Goal: Answer question/provide support: Share knowledge or assist other users

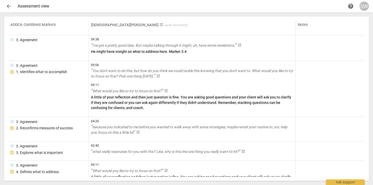
click at [8, 6] on span "arrow_back" at bounding box center [9, 6] width 6 height 6
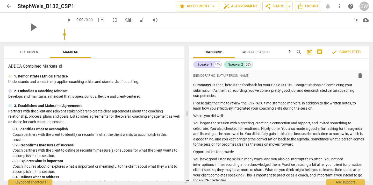
scroll to position [124, 0]
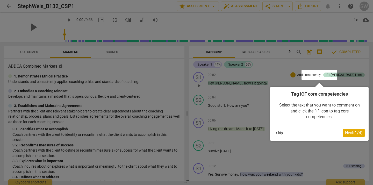
click at [148, 7] on div at bounding box center [186, 92] width 373 height 185
click at [7, 5] on div at bounding box center [186, 92] width 373 height 185
click at [278, 133] on button "Skip" at bounding box center [279, 133] width 11 height 8
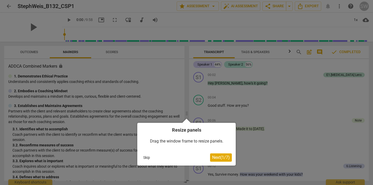
click at [147, 159] on button "Skip" at bounding box center [146, 158] width 11 height 8
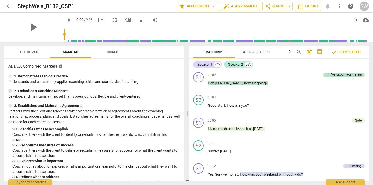
click at [7, 5] on span "arrow_back" at bounding box center [9, 6] width 6 height 6
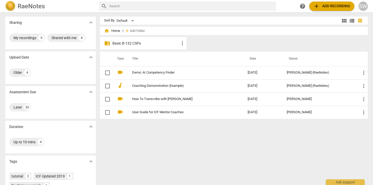
click at [129, 45] on p "Basic B-132 CSPs" at bounding box center [145, 43] width 67 height 5
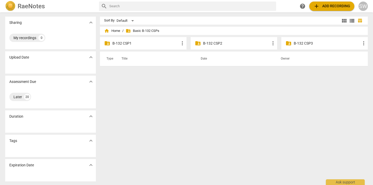
click at [139, 43] on p "B-132 CSP1" at bounding box center [145, 43] width 67 height 5
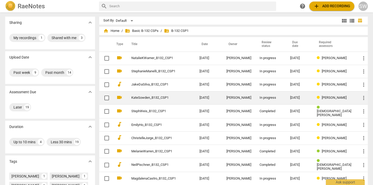
click at [150, 99] on link "KateSowden_B132_CSP1" at bounding box center [155, 98] width 49 height 4
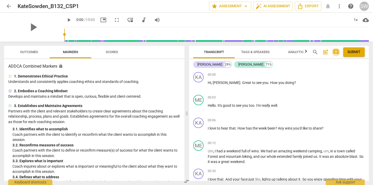
click at [335, 52] on span "comment" at bounding box center [336, 52] width 6 height 6
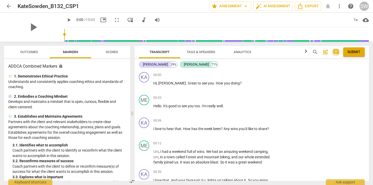
click at [335, 52] on span "comment" at bounding box center [336, 52] width 6 height 6
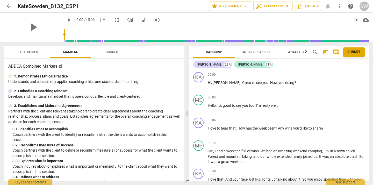
click at [246, 8] on span "arrow_drop_down" at bounding box center [246, 6] width 6 height 6
click at [170, 4] on div at bounding box center [186, 92] width 373 height 185
click at [66, 21] on span "play_arrow" at bounding box center [69, 20] width 6 height 6
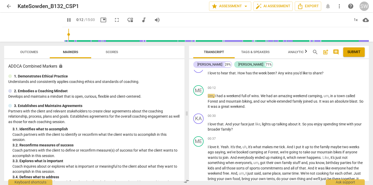
scroll to position [57, 0]
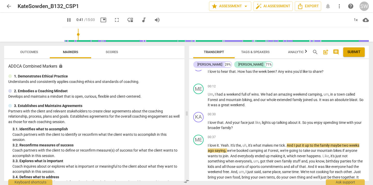
click at [66, 20] on span "pause" at bounding box center [69, 20] width 6 height 6
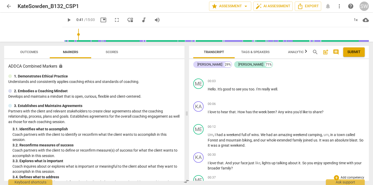
scroll to position [0, 0]
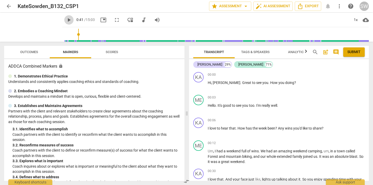
click at [66, 20] on span "play_arrow" at bounding box center [69, 20] width 6 height 6
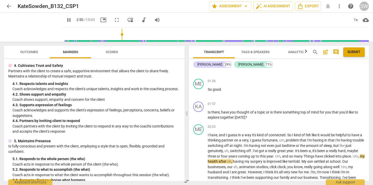
scroll to position [132, 0]
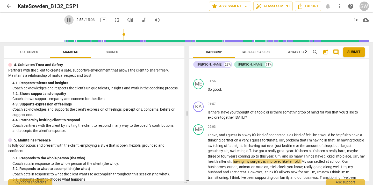
click at [66, 19] on span "pause" at bounding box center [69, 20] width 6 height 6
type input "176"
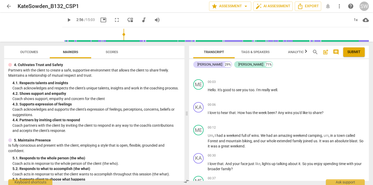
scroll to position [13, 0]
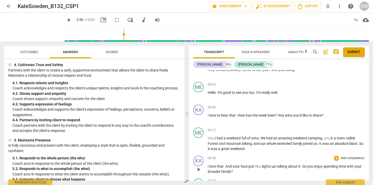
click at [242, 166] on span "face" at bounding box center [245, 166] width 8 height 4
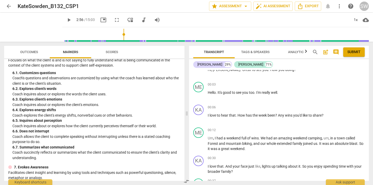
scroll to position [296, 0]
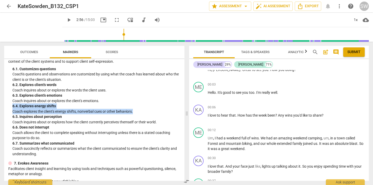
drag, startPoint x: 142, startPoint y: 115, endPoint x: 11, endPoint y: 113, distance: 131.3
click at [11, 113] on div "6. Listens Actively Focuses on what the client is and is not saying to fully un…" at bounding box center [94, 102] width 172 height 108
copy div "6. 4. Explores energy shifts Coach explores the client's energy shifts, nonverb…"
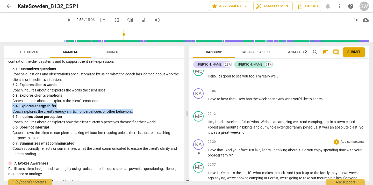
scroll to position [32, 0]
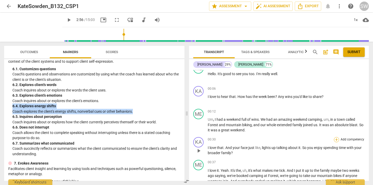
click at [336, 140] on div "+" at bounding box center [336, 139] width 5 height 5
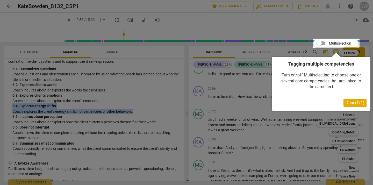
click at [348, 103] on span "Done ( 1 / 1 )" at bounding box center [354, 102] width 19 height 5
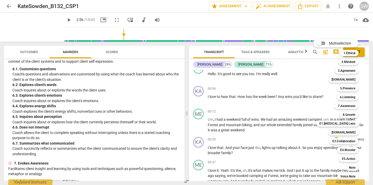
click at [169, 101] on div at bounding box center [186, 92] width 373 height 185
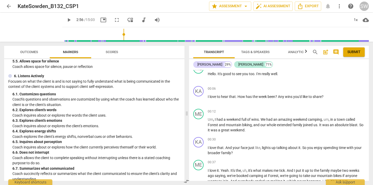
scroll to position [274, 0]
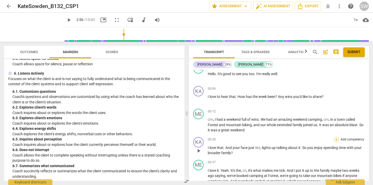
click at [335, 141] on div "+" at bounding box center [336, 139] width 5 height 5
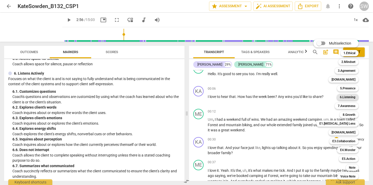
click at [347, 97] on b "6.Listening" at bounding box center [348, 97] width 16 height 6
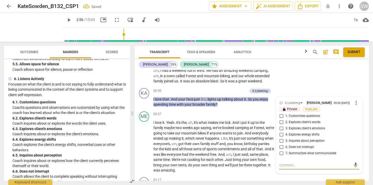
scroll to position [72, 0]
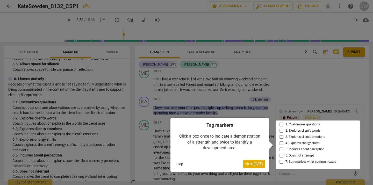
click at [279, 145] on div at bounding box center [317, 144] width 84 height 49
click at [281, 146] on div at bounding box center [317, 144] width 84 height 49
click at [257, 164] on span "Next ( 1 / 3 )" at bounding box center [254, 163] width 18 height 5
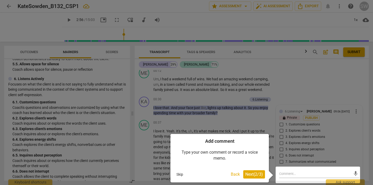
click at [256, 175] on span "Next ( 2 / 3 )" at bounding box center [254, 174] width 18 height 5
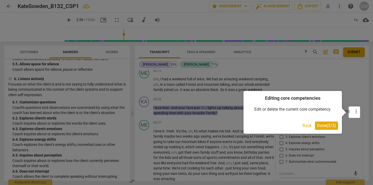
click at [319, 125] on span "Done ( 3 / 3 )" at bounding box center [326, 125] width 19 height 5
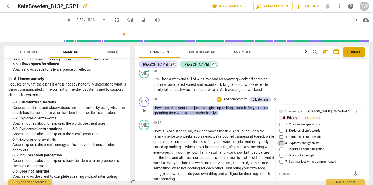
click at [281, 145] on input "4. Explores energy shifts" at bounding box center [281, 143] width 8 height 6
checkbox input "true"
click at [292, 175] on textarea at bounding box center [315, 173] width 72 height 5
type textarea "N"
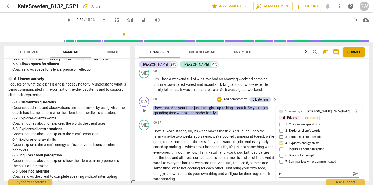
type textarea "Ni"
type textarea "Nic"
type textarea "Nice"
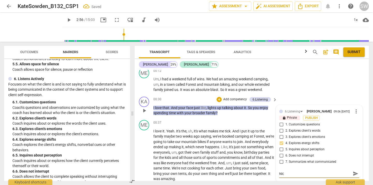
type textarea "Nice"
type textarea "Nice."
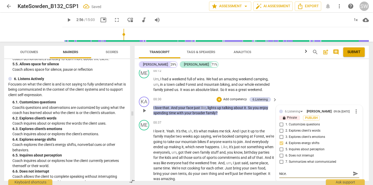
type textarea "Nice. I"
type textarea "Nice. I l"
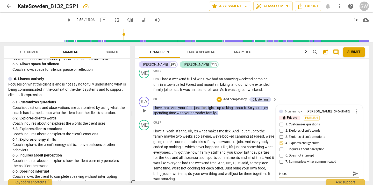
type textarea "Nice. I l"
type textarea "Nice. I lo"
type textarea "Nice. I lov"
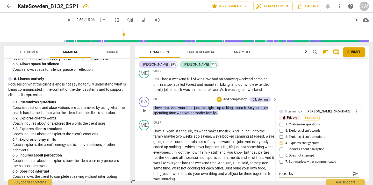
type textarea "Nice. I love"
type textarea "Nice. I love h"
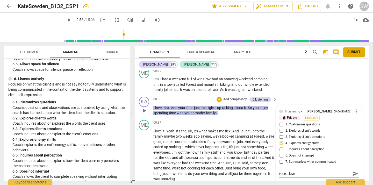
type textarea "Nice. I love h"
type textarea "Nice. I love ho"
type textarea "Nice. I love how"
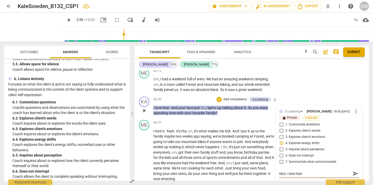
type textarea "Nice. I love how"
type textarea "Nice. I love how y"
type textarea "Nice. I love how yo"
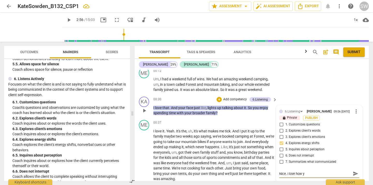
type textarea "Nice. I love how yo"
type textarea "Nice. I love how you"
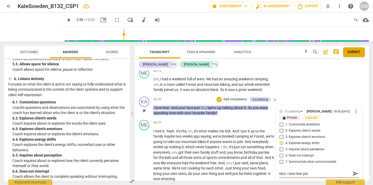
type textarea "Nice. I love how you n"
type textarea "Nice. I love how you no"
type textarea "Nice. I love how you not"
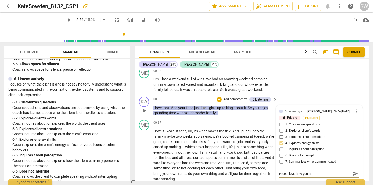
type textarea "Nice. I love how you not"
type textarea "Nice. I love how you noti"
type textarea "Nice. I love how you notic"
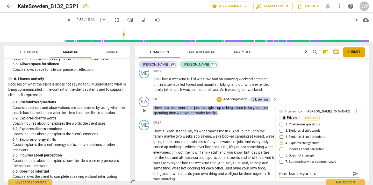
type textarea "Nice. I love how you notice"
type textarea "Nice. I love how you noticed"
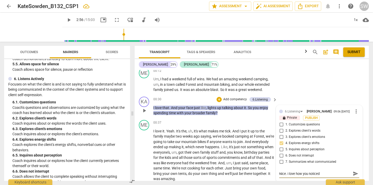
type textarea "Nice. I love how you noticed"
type textarea "Nice. I love how you noticed t"
type textarea "Nice. I love how you noticed th"
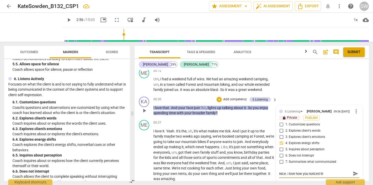
type textarea "Nice. I love how you noticed the"
type textarea "Nice. I love how you noticed the c"
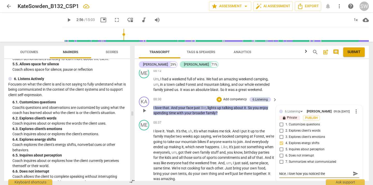
type textarea "Nice. I love how you noticed the c"
type textarea "Nice. I love how you noticed the ch"
type textarea "Nice. I love how you noticed the cha"
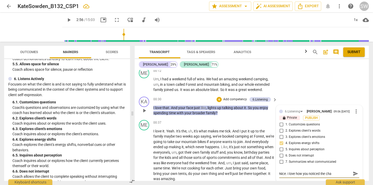
type textarea "Nice. I love how you noticed the chan"
type textarea "Nice. I love how you noticed the [PERSON_NAME]"
type textarea "Nice. I love how you noticed the change"
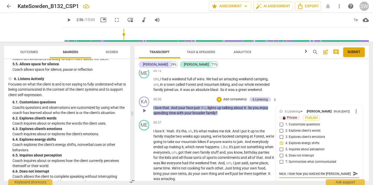
type textarea "Nice. I love how you noticed the change"
type textarea "Nice. I love how you noticed the change i"
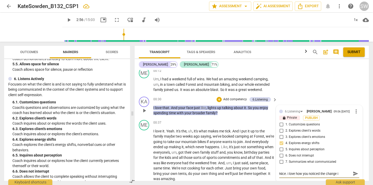
type textarea "Nice. I love how you noticed the change in"
type textarea "Nice. I love how you noticed the change in e"
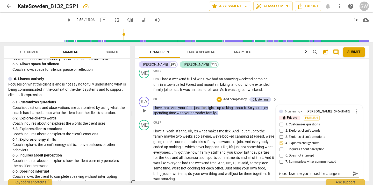
type textarea "Nice. I love how you noticed the change in e"
type textarea "Nice. I love how you noticed the change in"
type textarea "Nice. I love how you noticed the change in h"
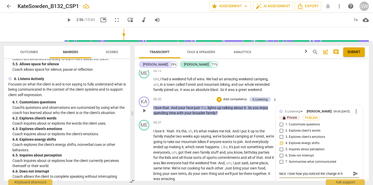
type textarea "Nice. I love how you noticed the change in he"
type textarea "Nice. I love how you noticed the change in her"
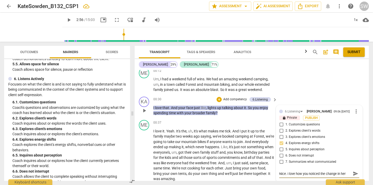
type textarea "Nice. I love how you noticed the change in her"
type textarea "Nice. I love how you noticed the change in her f"
type textarea "Nice. I love how you noticed the change in her fa"
type textarea "Nice. I love how you noticed the change in her fac"
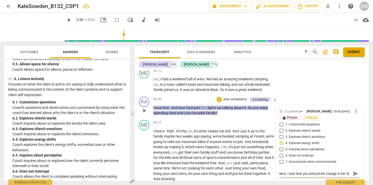
type textarea "Nice. I love how you noticed the change in her fac"
type textarea "Nice. I love how you noticed the change in her faci"
type textarea "Nice. I love how you noticed the change in her facia"
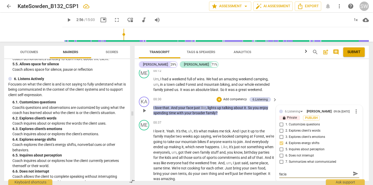
type textarea "Nice. I love how you noticed the change in her facial"
type textarea "Nice. I love how you noticed the change in her facial e"
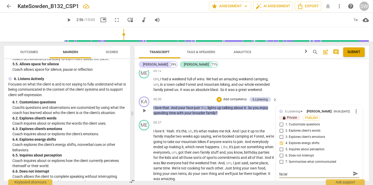
type textarea "Nice. I love how you noticed the change in her facial e"
type textarea "Nice. I love how you noticed the change in her facial ex"
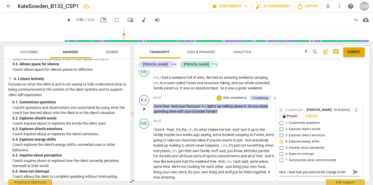
type textarea "Nice. I love how you noticed the change in her facial exp"
type textarea "Nice. I love how you noticed the change in her facial expr"
type textarea "Nice. I love how you noticed the change in her facial expre"
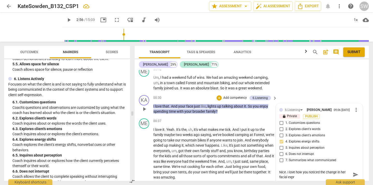
type textarea "Nice. I love how you noticed the change in her facial expre"
type textarea "Nice. I love how you noticed the change in her facial expres"
type textarea "Nice. I love how you noticed the change in her facial express"
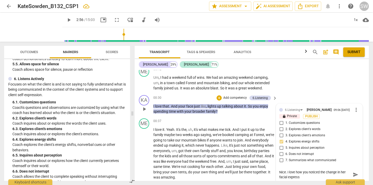
type textarea "Nice. I love how you noticed the change in her facial expressi"
type textarea "Nice. I love how you noticed the change in her facial expressio"
type textarea "Nice. I love how you noticed the change in her facial expressioj"
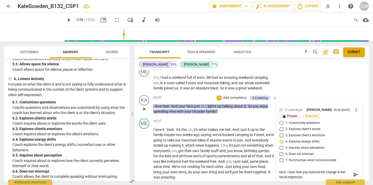
type textarea "Nice. I love how you noticed the change in her facial expressioj"
type textarea "Nice. I love how you noticed the change in her facial expressio"
type textarea "Nice. I love how you noticed the change in her facial expression"
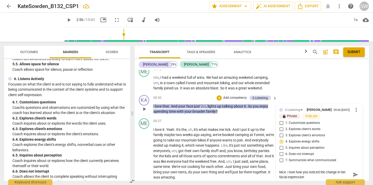
type textarea "Nice. I love how you noticed the change in her facial expression"
type textarea "Nice. I love how you noticed the change in her facial expression h"
type textarea "Nice. I love how you noticed the change in her facial expression he"
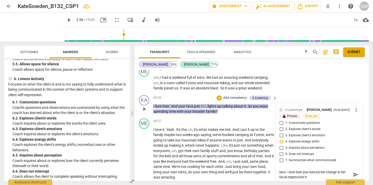
type textarea "Nice. I love how you noticed the change in her facial expression he"
type textarea "Nice. I love how you noticed the change in her facial expression her"
type textarea "Nice. I love how you noticed the change in her facial expression here"
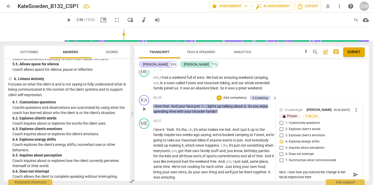
type textarea "Nice. I love how you noticed the change in her facial expression here."
type textarea "Nice. I love how you noticed the change in her facial expression here. W"
type textarea "Nice. I love how you noticed the change in her facial expression here. Wh"
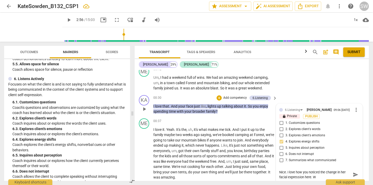
type textarea "Nice. I love how you noticed the change in her facial expression here. Wh"
type textarea "Nice. I love how you noticed the change in her facial expression here. Wha"
type textarea "Nice. I love how you noticed the change in her facial expression here. What"
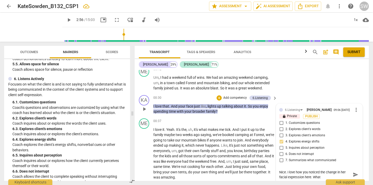
type textarea "Nice. I love how you noticed the change in her facial expression here. What"
type textarea "Nice. I love how you noticed the change in her facial expression here. What a"
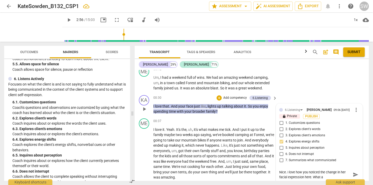
type textarea "Nice. I love how you noticed the change in her facial expression here. What a"
type textarea "Nice. I love how you noticed the change in her facial expression here. What a g"
type textarea "Nice. I love how you noticed the change in her facial expression here. What a gr"
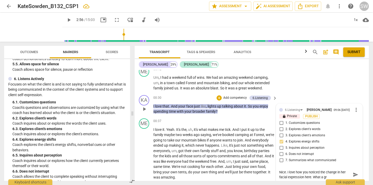
type textarea "Nice. I love how you noticed the change in her facial expression here. What a g…"
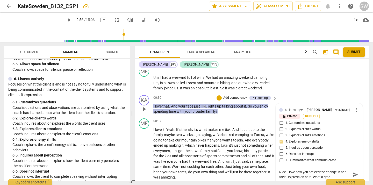
type textarea "Nice. I love how you noticed the change in her facial expression here. What a g…"
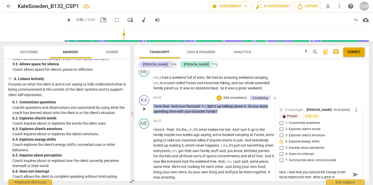
type textarea "Nice. I love how you noticed the change in her facial expression here. What a g…"
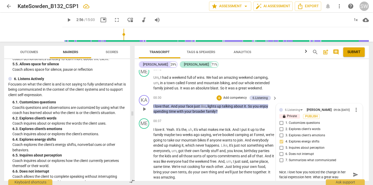
type textarea "Nice. I love how you noticed the change in her facial expression here. What a g…"
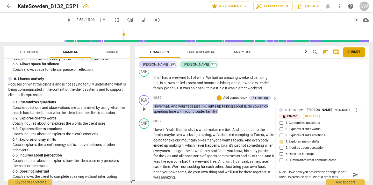
type textarea "Nice. I love how you noticed the change in her facial expression here. What a g…"
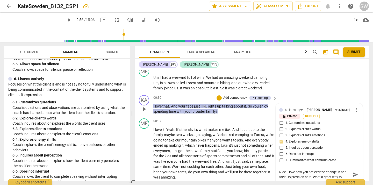
type textarea "Nice. I love how you noticed the change in her facial expression here. What a g…"
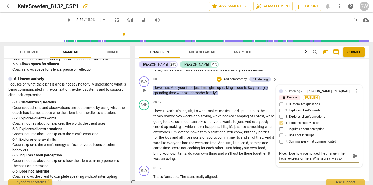
scroll to position [103, 0]
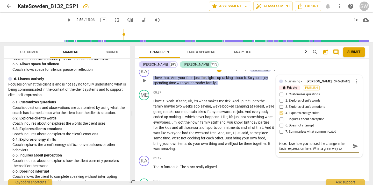
type textarea "Nice. I love how you noticed the change in her facial expression here. What a g…"
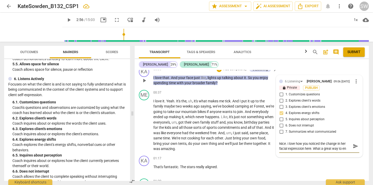
type textarea "Nice. I love how you noticed the change in her facial expression here. What a g…"
click at [356, 150] on span "send" at bounding box center [356, 149] width 6 height 6
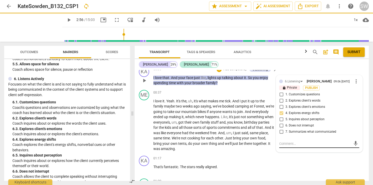
scroll to position [0, 0]
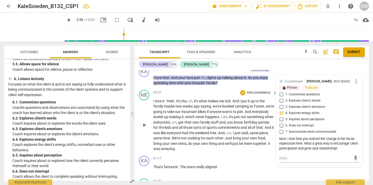
click at [223, 137] on span "other" at bounding box center [219, 138] width 8 height 4
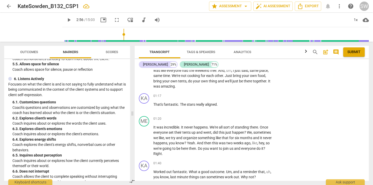
scroll to position [165, 0]
click at [66, 19] on span "play_arrow" at bounding box center [69, 20] width 6 height 6
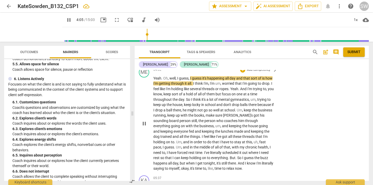
scroll to position [550, 0]
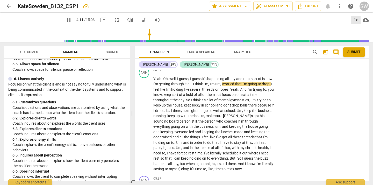
click at [354, 19] on div "1x" at bounding box center [356, 20] width 10 height 8
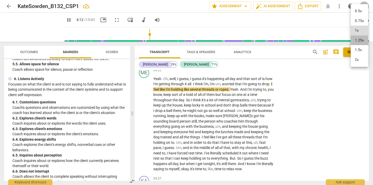
click at [358, 45] on li "1.25x" at bounding box center [359, 40] width 17 height 10
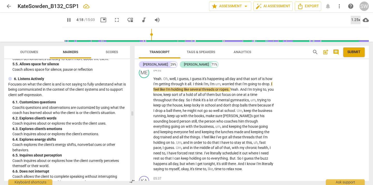
click at [356, 20] on div "1.25x" at bounding box center [356, 20] width 10 height 8
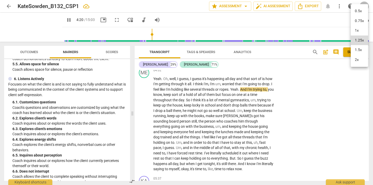
click at [359, 48] on li "1.5x" at bounding box center [359, 50] width 17 height 10
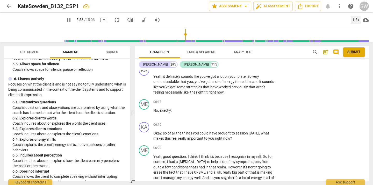
scroll to position [717, 0]
click at [66, 20] on span "pause" at bounding box center [69, 20] width 6 height 6
click at [66, 18] on span "play_arrow" at bounding box center [69, 20] width 6 height 6
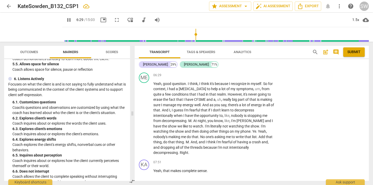
scroll to position [789, 0]
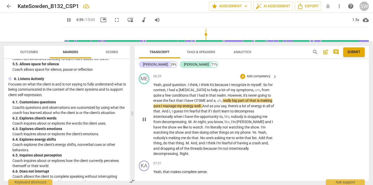
click at [200, 100] on span "CFSME" at bounding box center [200, 100] width 12 height 4
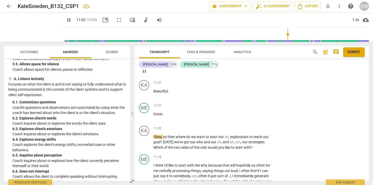
scroll to position [1324, 0]
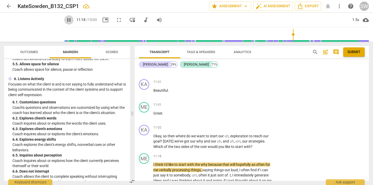
click at [66, 20] on span "pause" at bounding box center [69, 20] width 6 height 6
click at [66, 20] on span "play_arrow" at bounding box center [69, 20] width 6 height 6
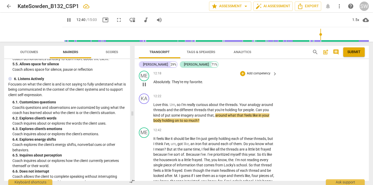
scroll to position [1496, 0]
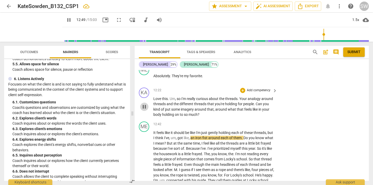
click at [144, 104] on span "pause" at bounding box center [144, 107] width 6 height 6
click at [252, 88] on p "Add competency" at bounding box center [258, 90] width 25 height 5
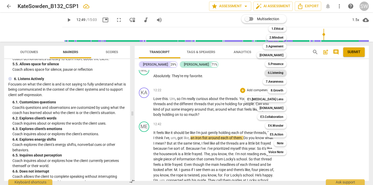
click at [282, 72] on b "6.Listening" at bounding box center [276, 73] width 16 height 6
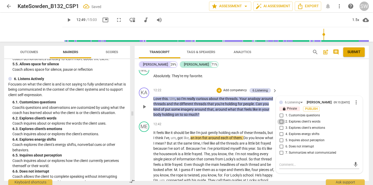
click at [281, 119] on input "2. Explores client's words" at bounding box center [281, 122] width 8 height 6
click at [290, 162] on textarea at bounding box center [315, 164] width 72 height 5
click at [353, 162] on span "send" at bounding box center [356, 165] width 6 height 6
click at [224, 157] on span "from" at bounding box center [219, 159] width 9 height 4
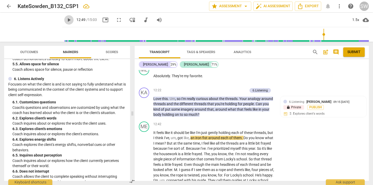
click at [66, 17] on span "play_arrow" at bounding box center [69, 20] width 6 height 6
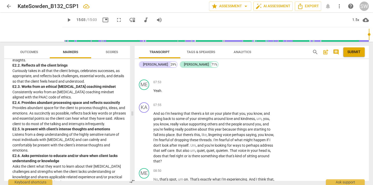
scroll to position [1073, 0]
click at [90, 139] on p "Listens from a deep understanding of the highly sensitive nature of most indivi…" at bounding box center [68, 142] width 113 height 21
click at [248, 103] on p "Add competency" at bounding box center [258, 105] width 25 height 5
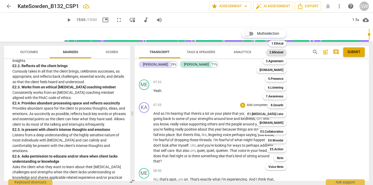
click at [281, 52] on b "2.Mindset" at bounding box center [276, 52] width 14 height 6
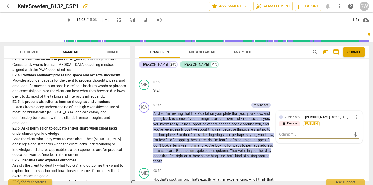
scroll to position [1100, 0]
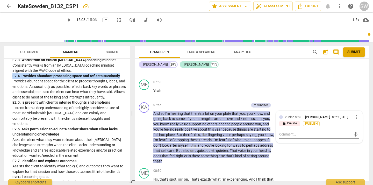
drag, startPoint x: 120, startPoint y: 76, endPoint x: 9, endPoint y: 74, distance: 111.3
click at [9, 74] on div "E2. Safety (Compassionate Mindset) With a deep understanding of the highly sens…" at bounding box center [67, 101] width 118 height 241
copy div "E2. 4. Provides abundant processing space and reflects succinctly"
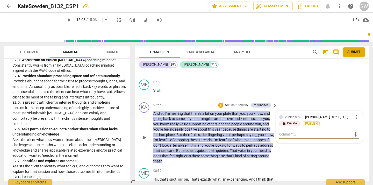
click at [293, 132] on textarea at bounding box center [315, 134] width 72 height 5
paste textarea "E2.4. Provides abundant processing space and reflects succinctly"
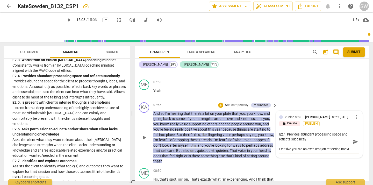
click at [344, 145] on textarea "E2.4. Provides abundant processing space and reflects succinctly I felt like yo…" at bounding box center [315, 142] width 72 height 20
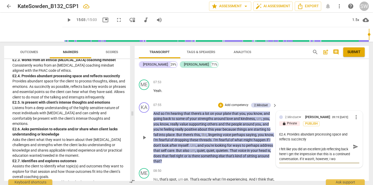
scroll to position [4, 0]
click at [315, 150] on textarea "E2.4. Provides abundant processing space and reflects succinctly I felt like yo…" at bounding box center [315, 147] width 72 height 30
click at [296, 158] on div "E2.4. Provides abundant processing space and reflects succinctly I felt like yo…" at bounding box center [319, 146] width 80 height 33
click at [296, 156] on textarea "E2.4. Provides abundant processing space and reflects succinctly I felt like yo…" at bounding box center [315, 147] width 72 height 30
drag, startPoint x: 296, startPoint y: 156, endPoint x: 314, endPoint y: 151, distance: 18.5
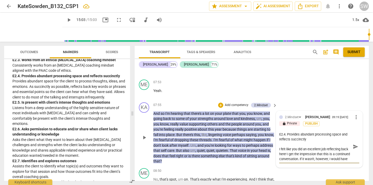
click at [314, 151] on textarea "E2.4. Provides abundant processing space and reflects succinctly I felt like yo…" at bounding box center [315, 147] width 72 height 30
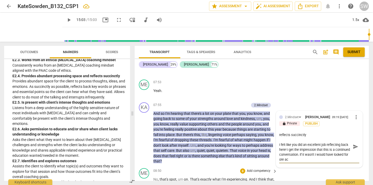
scroll to position [0, 0]
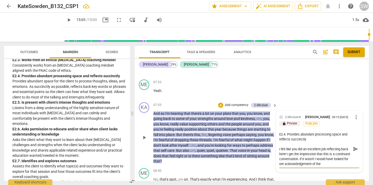
click at [296, 161] on textarea "E2.4. Provides abundant processing space and reflects succinctly I felt like yo…" at bounding box center [315, 149] width 72 height 34
drag, startPoint x: 343, startPoint y: 160, endPoint x: 330, endPoint y: 161, distance: 12.7
click at [330, 161] on textarea "E2.4. Provides abundant processing space and reflects succinctly I felt like yo…" at bounding box center [315, 149] width 72 height 34
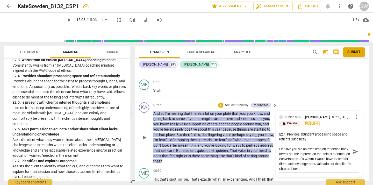
click at [306, 166] on textarea "E2.4. Provides abundant processing space and reflects succinctly I felt like yo…" at bounding box center [315, 151] width 72 height 39
click at [324, 163] on textarea "E2.4. Provides abundant processing space and reflects succinctly I felt like yo…" at bounding box center [315, 151] width 72 height 39
click at [322, 165] on textarea "E2.4. Provides abundant processing space and reflects succinctly I felt like yo…" at bounding box center [315, 151] width 72 height 39
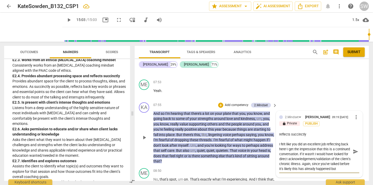
click at [322, 161] on textarea "E2.4. Provides abundant processing space and reflects succinctly I felt like yo…" at bounding box center [315, 151] width 72 height 39
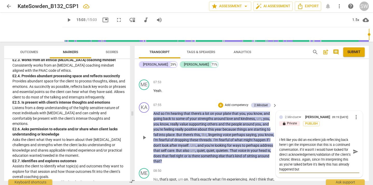
click at [343, 165] on textarea "E2.4. Provides abundant processing space and reflects succinctly I felt like yo…" at bounding box center [315, 151] width 72 height 39
click at [310, 165] on textarea "E2.4. Provides abundant processing space and reflects succinctly I felt like yo…" at bounding box center [315, 151] width 72 height 39
click at [354, 150] on span "send" at bounding box center [356, 152] width 6 height 6
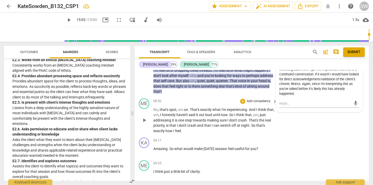
scroll to position [956, 0]
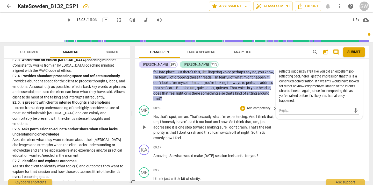
click at [251, 106] on p "Add competency" at bounding box center [258, 108] width 25 height 5
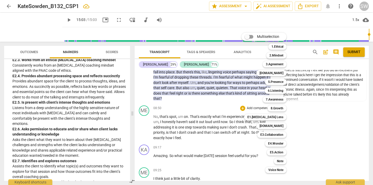
drag, startPoint x: 129, startPoint y: 137, endPoint x: 129, endPoint y: 124, distance: 13.2
click at [129, 124] on div at bounding box center [186, 92] width 373 height 185
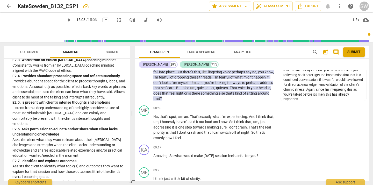
click at [130, 137] on div "Outcomes Markers Scores ADDCA Combined Markers lock 1. Demonstrates Ethical Pra…" at bounding box center [66, 113] width 132 height 143
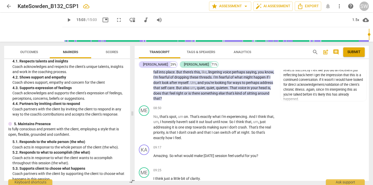
scroll to position [176, 0]
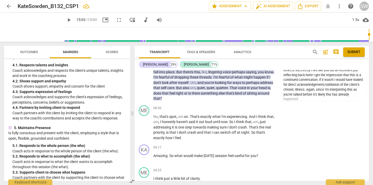
click at [126, 75] on div "ADDCA Combined Markers lock 1. Demonstrates Ethical Practice Understands and co…" at bounding box center [67, 120] width 126 height 122
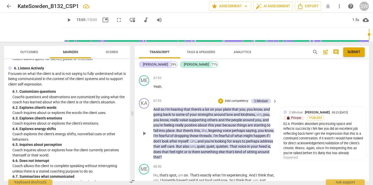
scroll to position [898, 0]
click at [243, 98] on p "Add competency" at bounding box center [236, 100] width 25 height 5
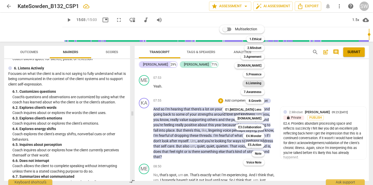
click at [252, 80] on b "6.Listening" at bounding box center [254, 83] width 16 height 6
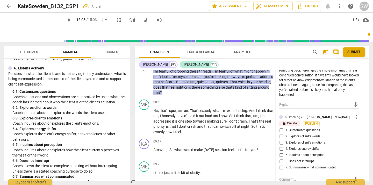
scroll to position [962, 0]
click at [281, 127] on input "1. Customizes questions" at bounding box center [281, 130] width 8 height 6
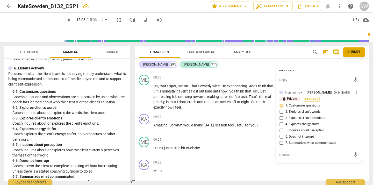
scroll to position [998, 0]
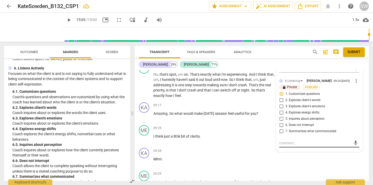
click at [290, 142] on textarea at bounding box center [315, 143] width 72 height 5
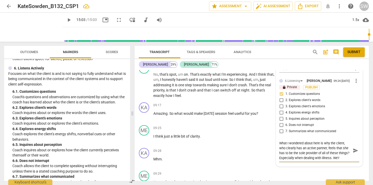
scroll to position [4, 0]
click at [279, 157] on textarea "What I wondered about here is why the client, who clearly has an active partner…" at bounding box center [315, 151] width 72 height 20
click at [311, 157] on textarea "What I wondered about here is why the client, who clearly has an active partner…" at bounding box center [315, 151] width 72 height 20
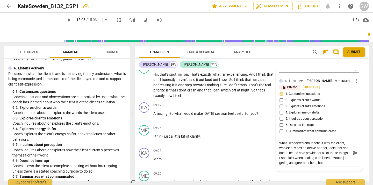
click at [317, 142] on textarea "What I wondered about here is why the client, who clearly has an active partner…" at bounding box center [315, 153] width 72 height 25
click at [330, 162] on textarea "What I wondered about is why the client, who clearly has an active partner, fee…" at bounding box center [315, 153] width 72 height 25
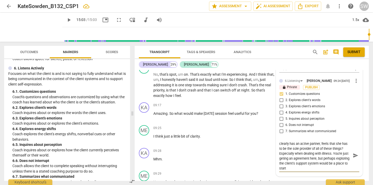
drag, startPoint x: 308, startPoint y: 166, endPoint x: 343, endPoint y: 162, distance: 34.8
click at [343, 162] on textarea "What I wondered about is why the client, who clearly has an active partner, fee…" at bounding box center [315, 156] width 72 height 30
click at [330, 157] on textarea "What I wondered about is why the client, who clearly has an active partner, fee…" at bounding box center [315, 156] width 72 height 30
click at [318, 161] on textarea "What I wondered about is why the client, who clearly has an active partner, fee…" at bounding box center [315, 156] width 72 height 30
drag, startPoint x: 316, startPoint y: 165, endPoint x: 333, endPoint y: 163, distance: 17.0
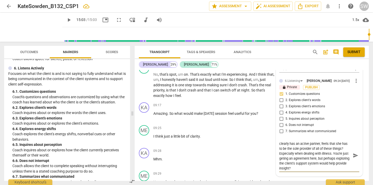
click at [333, 163] on textarea "What I wondered about is why the client, who clearly has an active partner, fee…" at bounding box center [315, 156] width 72 height 30
drag, startPoint x: 331, startPoint y: 165, endPoint x: 332, endPoint y: 155, distance: 9.9
click at [332, 155] on textarea "What I wondered about is why the client, who clearly has an active partner, fee…" at bounding box center [315, 156] width 72 height 30
drag, startPoint x: 333, startPoint y: 152, endPoint x: 345, endPoint y: 157, distance: 13.4
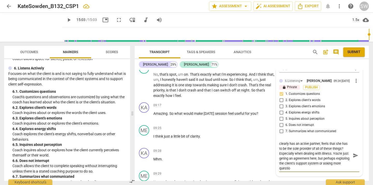
click at [345, 157] on textarea "What I wondered about is why the client, who clearly has an active partner, fee…" at bounding box center [315, 156] width 72 height 30
click at [346, 160] on textarea "What I wondered about is why the client, who clearly has an active partner, fee…" at bounding box center [315, 153] width 72 height 25
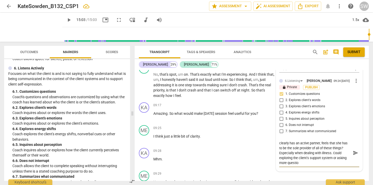
drag, startPoint x: 333, startPoint y: 162, endPoint x: 347, endPoint y: 159, distance: 13.8
click at [347, 159] on textarea "What I wondered about is why the client, who clearly has an active partner, fee…" at bounding box center [315, 153] width 72 height 25
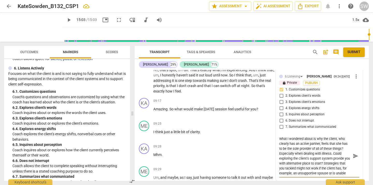
scroll to position [4, 0]
click at [306, 172] on textarea "What I wondered about is why the client, who clearly has an active partner, fee…" at bounding box center [315, 155] width 72 height 39
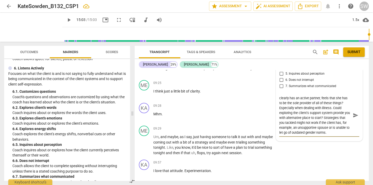
scroll to position [0, 0]
drag, startPoint x: 337, startPoint y: 97, endPoint x: 321, endPoint y: 101, distance: 17.1
click at [321, 101] on textarea "What I wondered about is why the client, who clearly has an active partner, fee…" at bounding box center [315, 115] width 72 height 39
click at [300, 105] on textarea "What I wondered about is why the client feels that she has to be the sole provi…" at bounding box center [315, 115] width 72 height 39
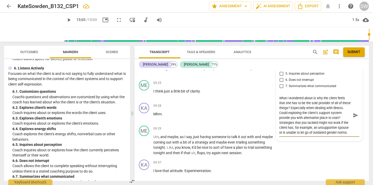
drag, startPoint x: 290, startPoint y: 106, endPoint x: 288, endPoint y: 116, distance: 9.7
click at [288, 116] on textarea "What I wondered about is why the client feels that she has to be the sole provi…" at bounding box center [315, 115] width 72 height 39
click at [327, 116] on textarea "What I wondered about is why the client feels that she has to be the sole provi…" at bounding box center [315, 115] width 72 height 39
drag, startPoint x: 290, startPoint y: 106, endPoint x: 316, endPoint y: 133, distance: 38.1
click at [316, 133] on textarea "What I wondered about is why the client feels that she has to be the sole provi…" at bounding box center [315, 115] width 72 height 39
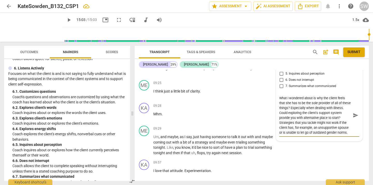
scroll to position [0, 0]
click at [298, 112] on textarea "What I wondered about is why the client feels that she has to be the sole provi…" at bounding box center [315, 115] width 72 height 39
drag, startPoint x: 289, startPoint y: 111, endPoint x: 278, endPoint y: 91, distance: 22.8
click at [278, 91] on div "2.Mindset [PERSON_NAME] 09:23 [DATE] more_vert lock Private Publish E2.4. Provi…" at bounding box center [319, 51] width 86 height 180
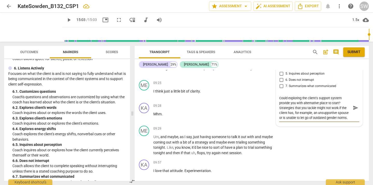
click at [321, 115] on textarea "Could exploring the client's support system provide you with alternative place …" at bounding box center [315, 108] width 72 height 25
click at [338, 116] on textarea "Could exploring the client's support system provide you with alternative place …" at bounding box center [315, 108] width 72 height 25
click at [340, 117] on textarea "Could exploring the client's support system provide you with alternative place …" at bounding box center [315, 108] width 72 height 25
click at [313, 111] on textarea "Could exploring the client's support system provide you with alternative place …" at bounding box center [315, 108] width 72 height 25
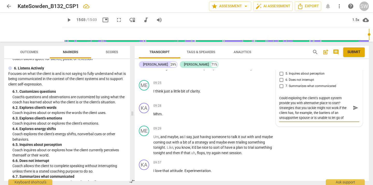
click at [354, 105] on span "send" at bounding box center [356, 108] width 6 height 6
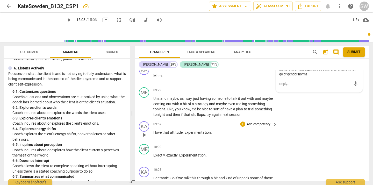
scroll to position [1076, 0]
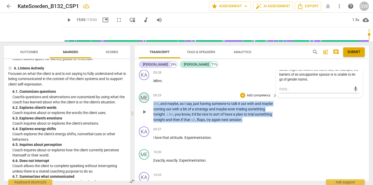
drag, startPoint x: 246, startPoint y: 114, endPoint x: 146, endPoint y: 97, distance: 101.4
click at [145, 96] on div "ME play_arrow pause 09:29 + Add competency keyboard_arrow_right Um , and maybe …" at bounding box center [252, 107] width 234 height 34
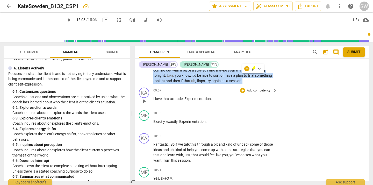
scroll to position [1118, 0]
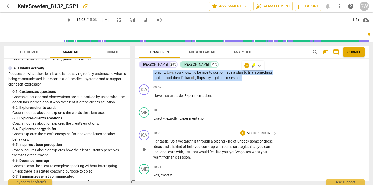
click at [251, 131] on p "Add competency" at bounding box center [258, 133] width 25 height 5
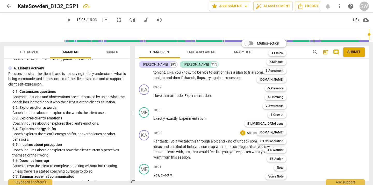
click at [63, 135] on div at bounding box center [186, 92] width 373 height 185
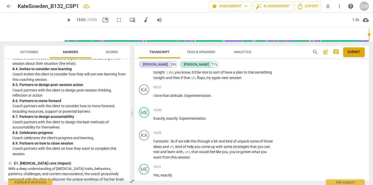
scroll to position [669, 0]
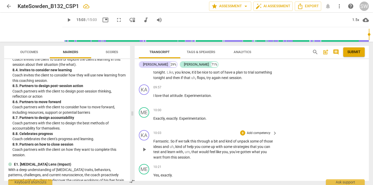
click at [269, 131] on p "Add competency" at bounding box center [258, 133] width 25 height 5
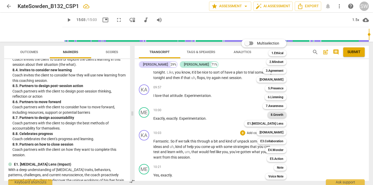
click at [280, 114] on b "8.Growth" at bounding box center [277, 115] width 13 height 6
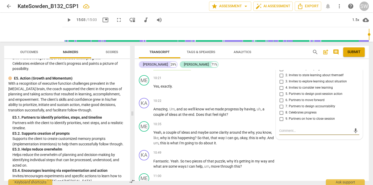
scroll to position [1579, 0]
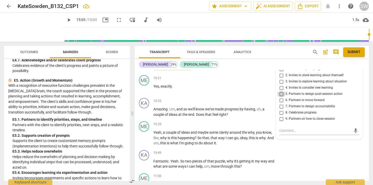
click at [281, 91] on input "5. Partners to design post-session action" at bounding box center [281, 94] width 8 height 6
click at [309, 128] on textarea at bounding box center [315, 130] width 72 height 5
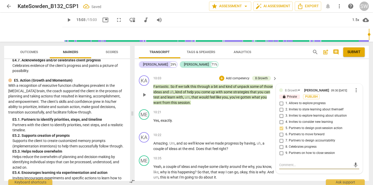
scroll to position [1172, 0]
click at [294, 163] on textarea at bounding box center [315, 165] width 72 height 5
click at [294, 163] on textarea "Is there an opportunity for you to be more explicit h" at bounding box center [315, 165] width 72 height 5
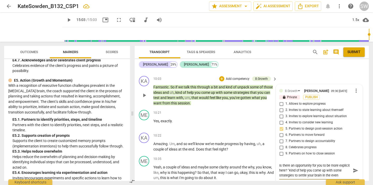
scroll to position [0, 0]
click at [307, 169] on textarea "Is there an opportunity for you to be more explicit here? "Kind of help you com…" at bounding box center [315, 170] width 72 height 15
click at [305, 170] on textarea "Is there an opportunity for you to be more explicit here? "Kind of help you com…" at bounding box center [315, 170] width 72 height 15
click at [328, 171] on textarea "Is there an opportunity for you to be more explicit here? "Kind of help you com…" at bounding box center [315, 170] width 72 height 15
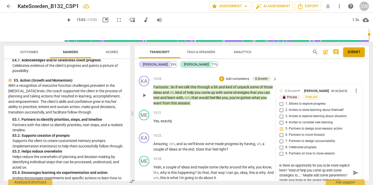
click at [332, 171] on textarea "Is there an opportunity for you to be more explicit here? "Kind of help you com…" at bounding box center [315, 173] width 72 height 20
click at [301, 180] on div "Is there an opportunity for you to be more explicit here? "Kind of help you com…" at bounding box center [319, 172] width 80 height 26
click at [302, 175] on textarea "Is there an opportunity for you to be more explicit here? "Kind of help you com…" at bounding box center [315, 173] width 72 height 20
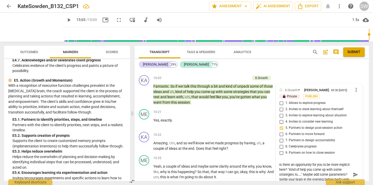
scroll to position [1174, 0]
click at [296, 173] on textarea "Is there an opportunity for you to be more explicit here? "Kind of help you com…" at bounding box center [315, 174] width 72 height 25
click at [321, 173] on textarea "Is there an opportunity for you to be more explicit here? "Kind of help you com…" at bounding box center [315, 174] width 72 height 25
click at [335, 173] on textarea "Is there an opportunity for you to be more explicit here? "Kind of help you com…" at bounding box center [315, 174] width 72 height 25
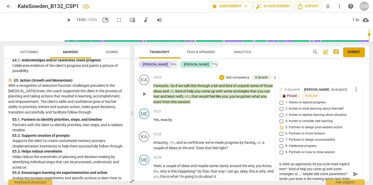
click at [297, 174] on textarea "Is there an opportunity for you to be more explicit here? "Kind of help you com…" at bounding box center [315, 174] width 72 height 25
click at [354, 171] on span "send" at bounding box center [356, 174] width 6 height 6
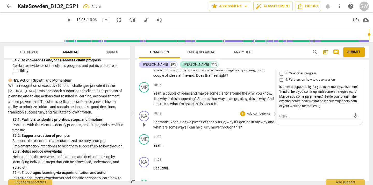
scroll to position [1229, 0]
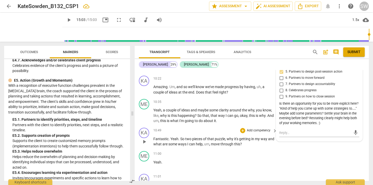
click at [256, 128] on p "Add competency" at bounding box center [258, 130] width 25 height 5
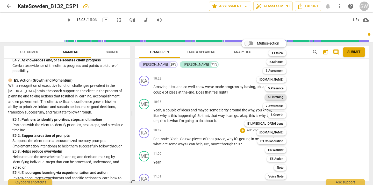
click at [276, 95] on b "6.Listening" at bounding box center [276, 97] width 16 height 6
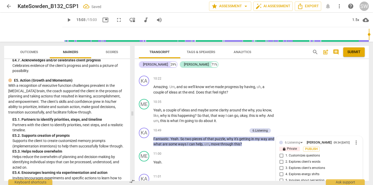
scroll to position [1305, 0]
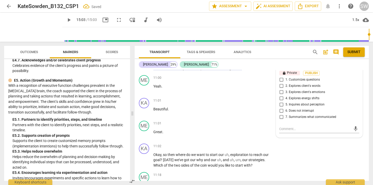
click at [312, 84] on span "2. Explores client's words" at bounding box center [302, 86] width 35 height 5
click at [285, 84] on input "2. Explores client's words" at bounding box center [281, 86] width 8 height 6
click at [307, 125] on div "mic" at bounding box center [319, 129] width 80 height 8
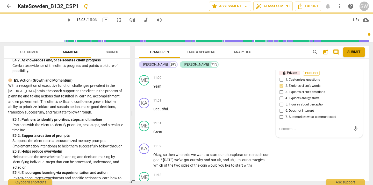
click at [305, 126] on textarea at bounding box center [315, 128] width 72 height 5
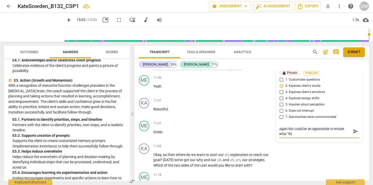
scroll to position [0, 0]
click at [329, 126] on textarea "Again this could be an opportunitie to restate what "this" is for the client." at bounding box center [315, 131] width 72 height 10
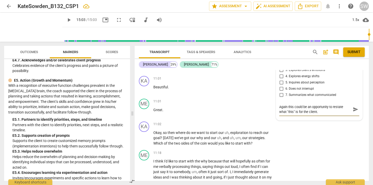
scroll to position [1328, 0]
click at [354, 106] on span "send" at bounding box center [356, 109] width 6 height 6
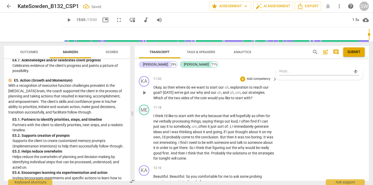
scroll to position [1372, 0]
click at [232, 91] on span "uh" at bounding box center [232, 93] width 4 height 4
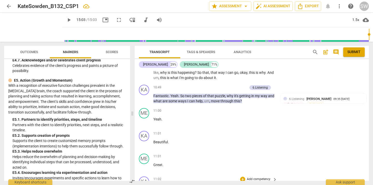
scroll to position [1272, 0]
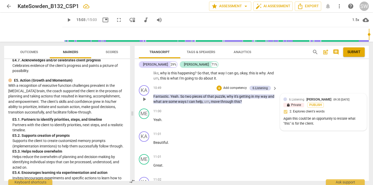
click at [355, 104] on div "6.Listening [PERSON_NAME] 09:35 [DATE] lock Private Publish 2. Explores client'…" at bounding box center [323, 112] width 80 height 30
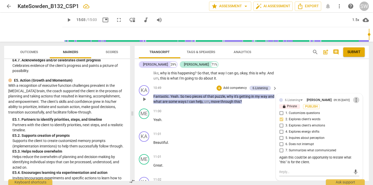
click at [356, 97] on span "more_vert" at bounding box center [356, 100] width 6 height 6
click at [355, 95] on li "Edit" at bounding box center [360, 96] width 18 height 10
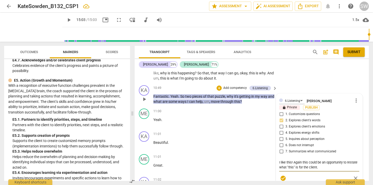
scroll to position [1309, 0]
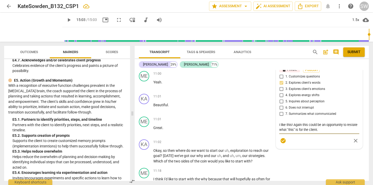
click at [280, 137] on span "check_circle" at bounding box center [283, 140] width 6 height 6
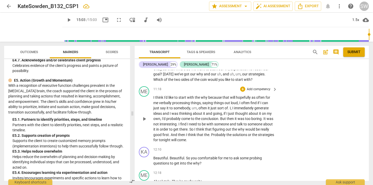
scroll to position [1387, 0]
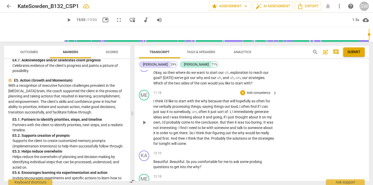
click at [261, 91] on p "Add competency" at bounding box center [258, 93] width 25 height 5
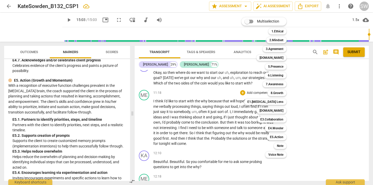
click at [255, 88] on div "Multiselection m 1.Ethical 1 2.Mindset 2 3.Agreement 3 [DOMAIN_NAME] 4 5.Presen…" at bounding box center [267, 87] width 57 height 143
click at [242, 117] on div "Multiselection m 1.Ethical 1 2.Mindset 2 3.Agreement 3 [DOMAIN_NAME] 4 5.Presen…" at bounding box center [267, 87] width 57 height 143
click at [236, 161] on div at bounding box center [186, 92] width 373 height 185
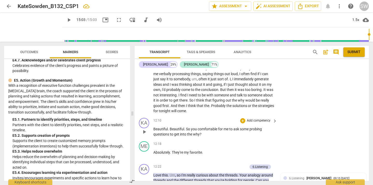
scroll to position [1437, 0]
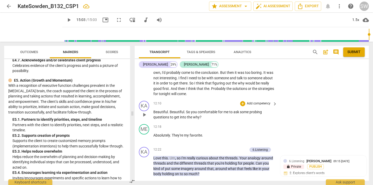
click at [262, 101] on p "Add competency" at bounding box center [258, 103] width 25 height 5
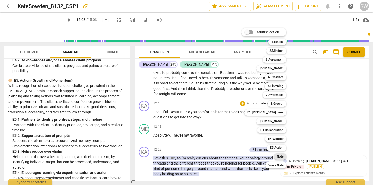
click at [278, 156] on b "Note" at bounding box center [280, 156] width 6 height 6
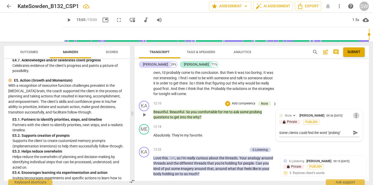
click at [355, 112] on span "more_vert" at bounding box center [356, 115] width 6 height 6
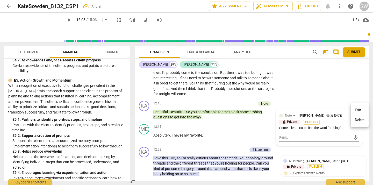
click at [357, 119] on li "Delete" at bounding box center [360, 120] width 18 height 10
click at [341, 126] on div "Some clients could find the word "probing"" at bounding box center [319, 128] width 80 height 5
click at [337, 126] on div "Some clients could find the word "probing"" at bounding box center [319, 128] width 80 height 5
click at [340, 126] on div "Some clients could find the word "probing"" at bounding box center [319, 128] width 80 height 5
click at [278, 122] on div "Note [PERSON_NAME] 09:36 [DATE] more_vert lock Private Publish Some clients cou…" at bounding box center [319, 127] width 86 height 37
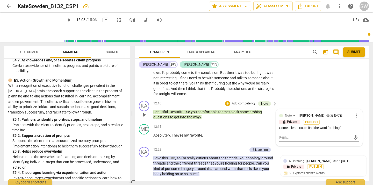
click at [281, 126] on div "Some clients could find the word "probing"" at bounding box center [319, 128] width 80 height 5
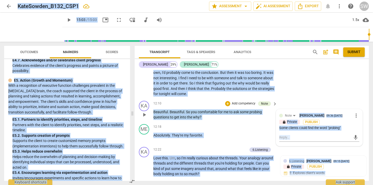
click at [356, 112] on span "more_vert" at bounding box center [356, 115] width 6 height 6
click at [359, 111] on li "Edit" at bounding box center [360, 110] width 18 height 10
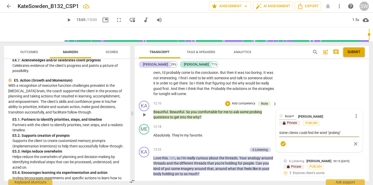
drag, startPoint x: 343, startPoint y: 126, endPoint x: 277, endPoint y: 125, distance: 66.0
click at [277, 125] on div "Note [PERSON_NAME] more_vert lock Private Publish Some clients could find the w…" at bounding box center [319, 130] width 86 height 42
click at [280, 141] on span "check_circle" at bounding box center [283, 144] width 6 height 6
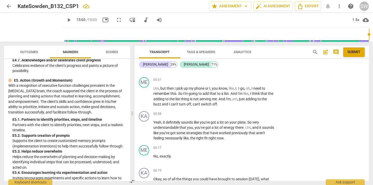
scroll to position [620, 0]
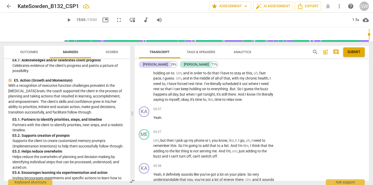
click at [352, 49] on button "Submit" at bounding box center [353, 51] width 21 height 9
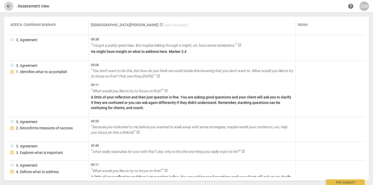
click at [8, 6] on span "arrow_back" at bounding box center [9, 6] width 6 height 6
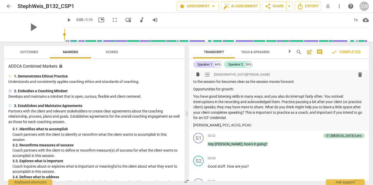
scroll to position [64, 0]
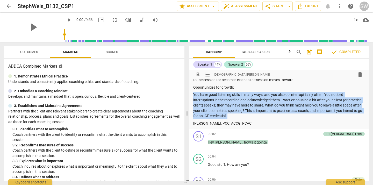
drag, startPoint x: 194, startPoint y: 95, endPoint x: 292, endPoint y: 119, distance: 100.9
click at [292, 119] on div "Summary: Hi Steph, here is the feedback for your Basic CSP #1. Congratulations …" at bounding box center [278, 72] width 171 height 108
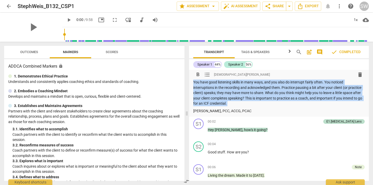
scroll to position [77, 0]
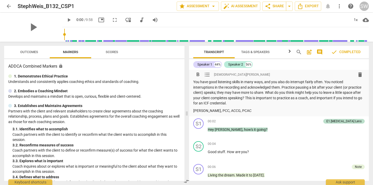
click at [314, 107] on div "Summary: Hi Steph, here is the feedback for your Basic CSP #1. Congratulations …" at bounding box center [278, 59] width 171 height 108
drag, startPoint x: 255, startPoint y: 105, endPoint x: 188, endPoint y: 82, distance: 70.4
click at [188, 82] on div "Outcomes Markers Scores ADDCA Combined Markers lock 1. Demonstrates Ethical Pra…" at bounding box center [186, 113] width 373 height 143
click at [255, 105] on p "You have good listening skills in many ways, and you also do interrupt fairly o…" at bounding box center [278, 92] width 171 height 27
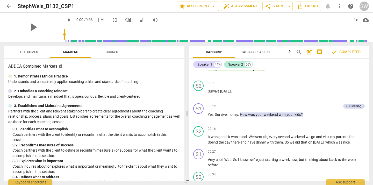
scroll to position [0, 0]
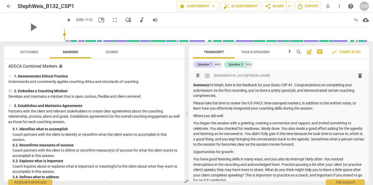
click at [201, 21] on div "play_arrow 0:00 / 9:58 picture_in_picture fullscreen move_down audiotrack volum…" at bounding box center [215, 20] width 307 height 14
click at [9, 7] on span "arrow_back" at bounding box center [9, 6] width 6 height 6
